Goal: Transaction & Acquisition: Obtain resource

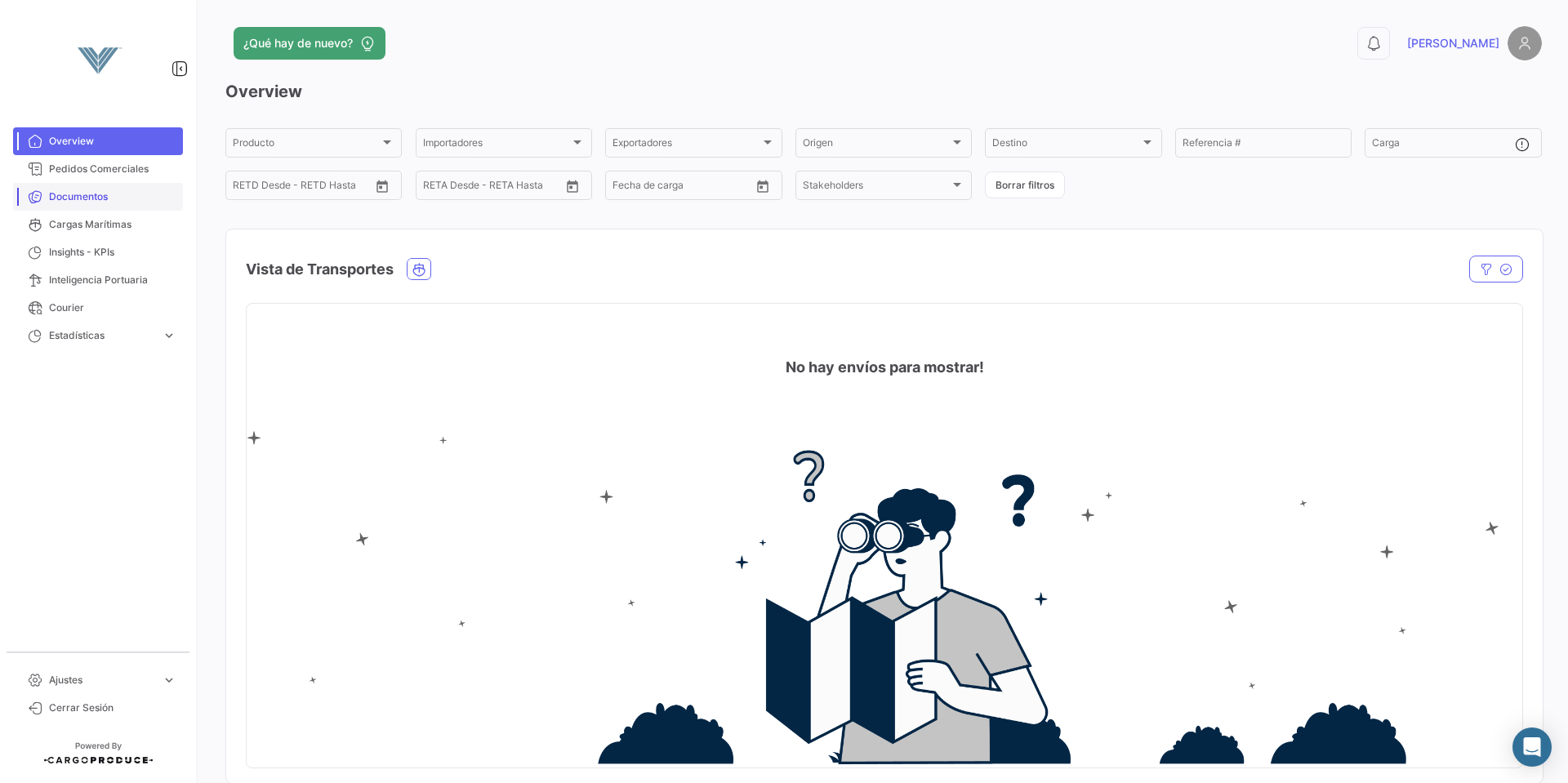
click at [90, 197] on span "Documentos" at bounding box center [112, 196] width 127 height 15
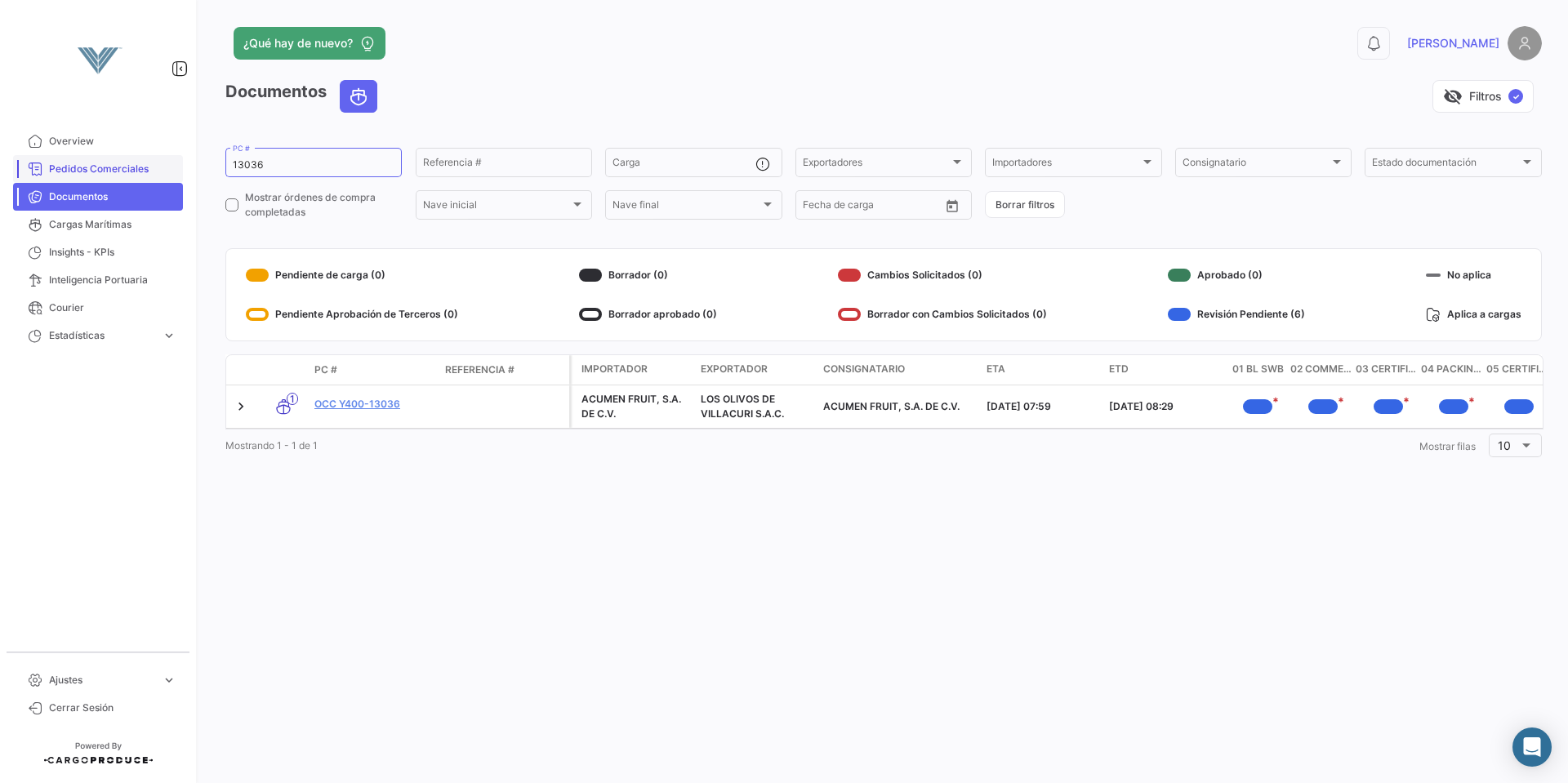
click at [103, 165] on span "Pedidos Comerciales" at bounding box center [112, 168] width 127 height 15
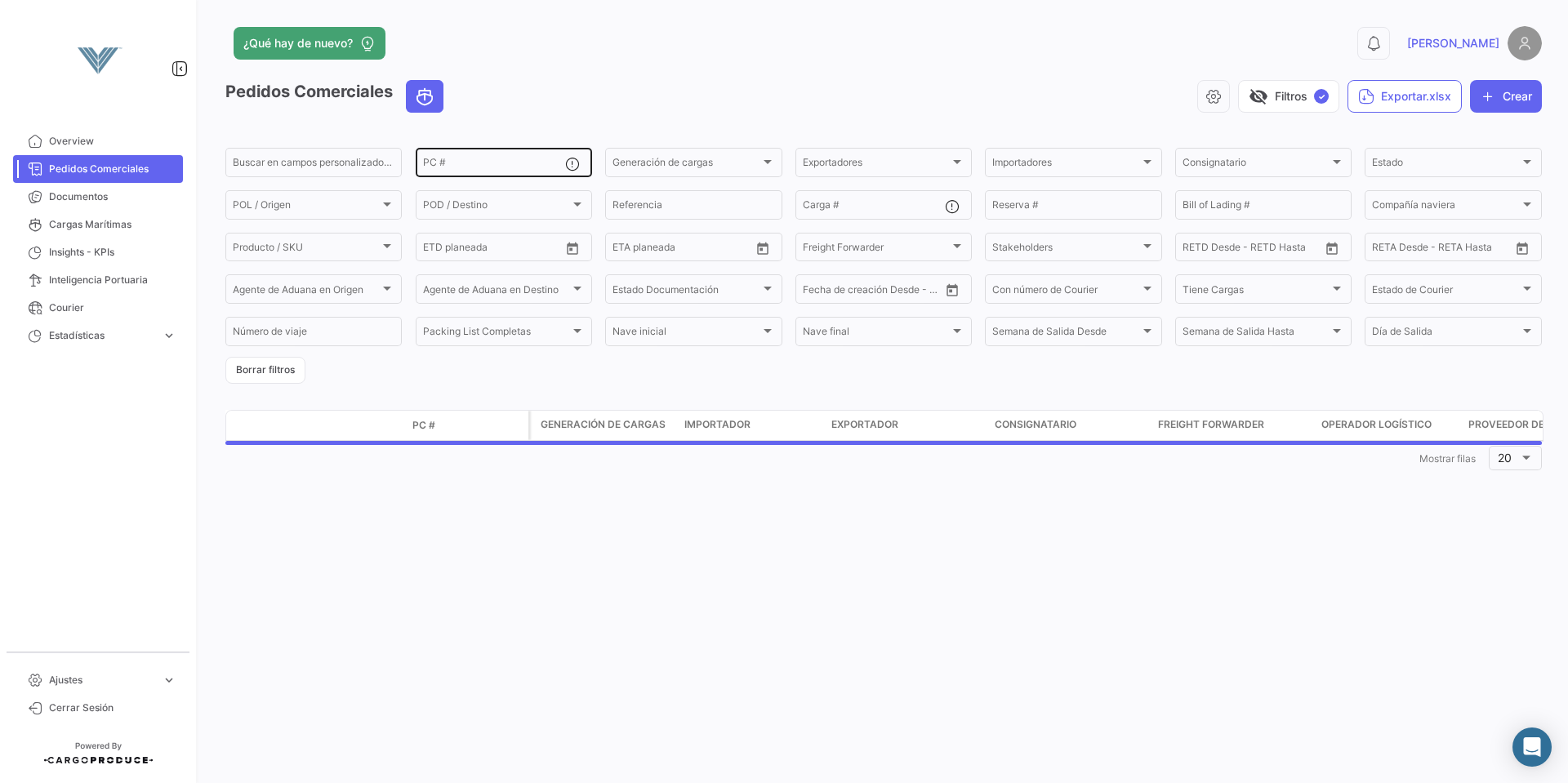
click at [489, 170] on input "PC #" at bounding box center [494, 166] width 142 height 12
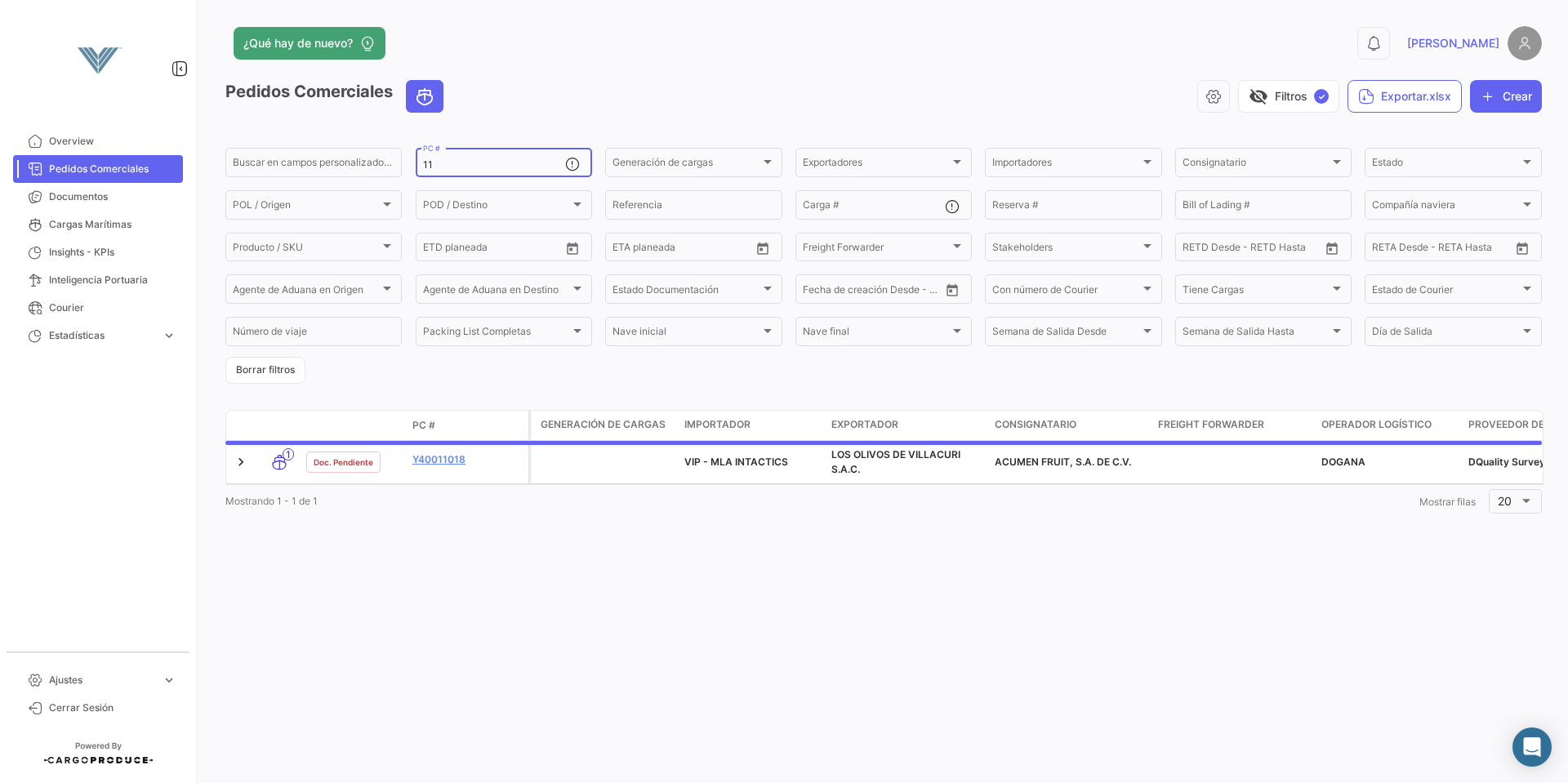
type input "1"
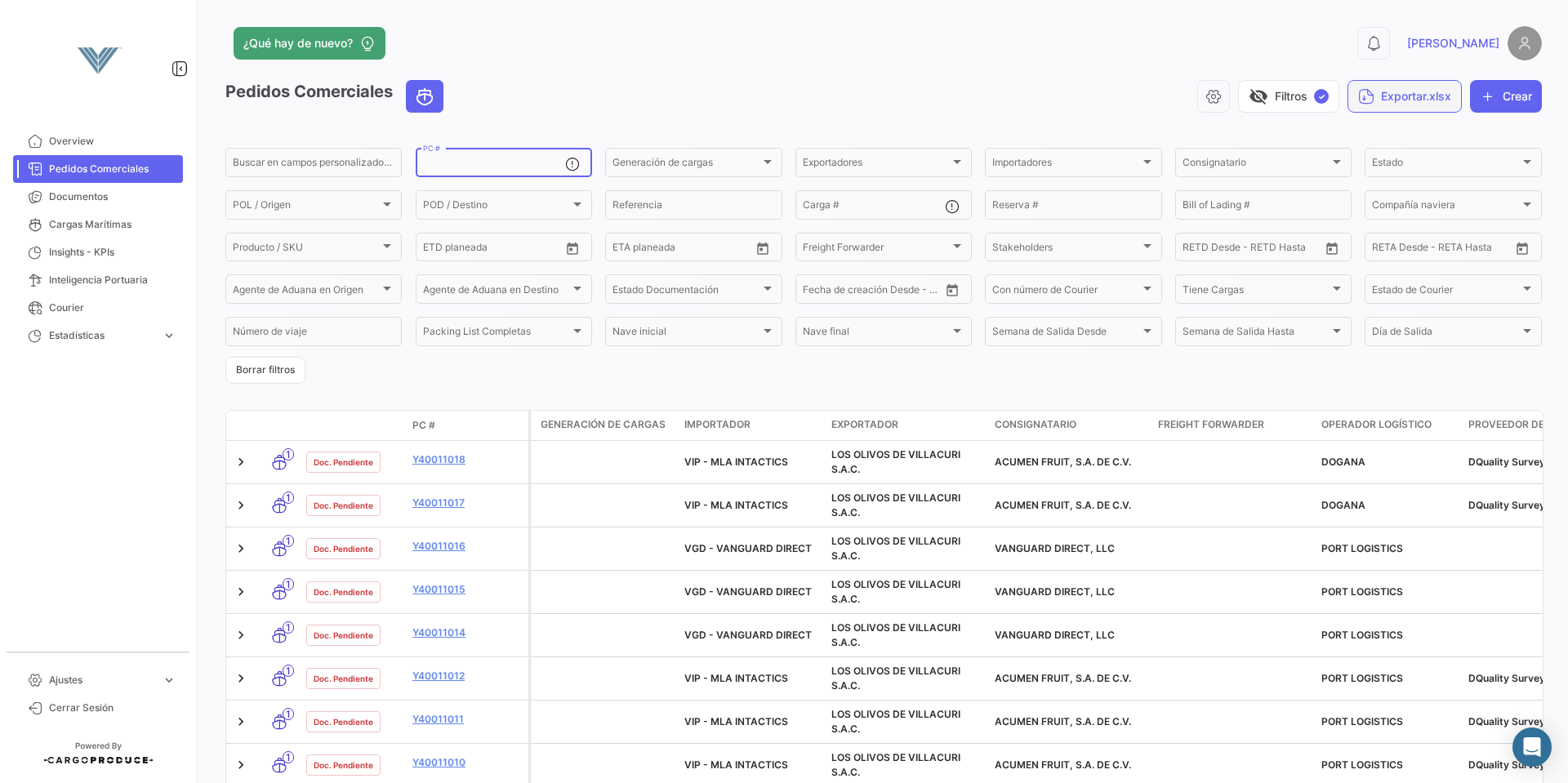
click at [1384, 97] on button "Exportar.xlsx" at bounding box center [1403, 96] width 114 height 33
click at [1384, 132] on span "Exportar PC's" at bounding box center [1384, 137] width 73 height 14
